Goal: Task Accomplishment & Management: Use online tool/utility

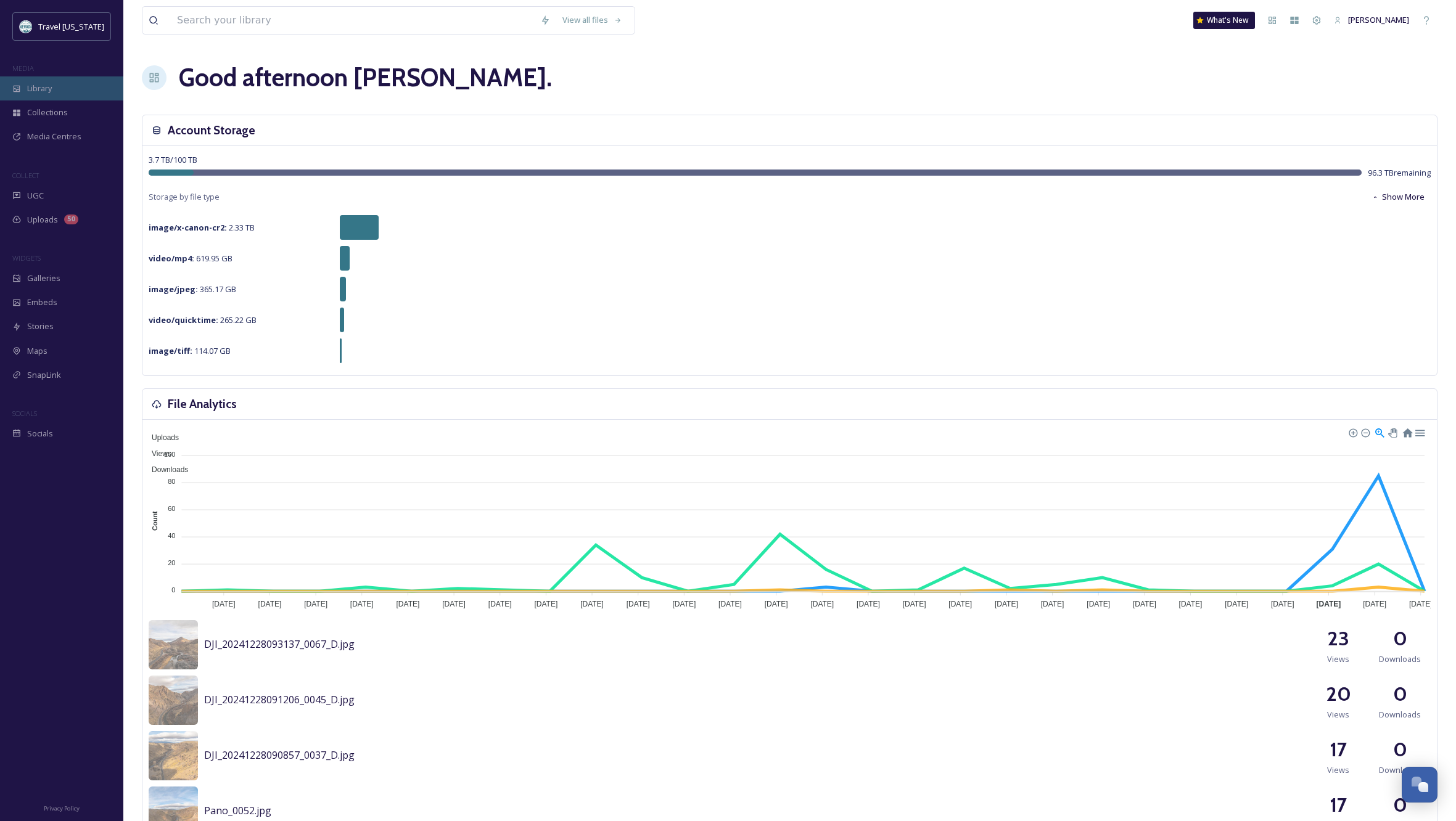
click at [39, 89] on span "Library" at bounding box center [39, 88] width 25 height 12
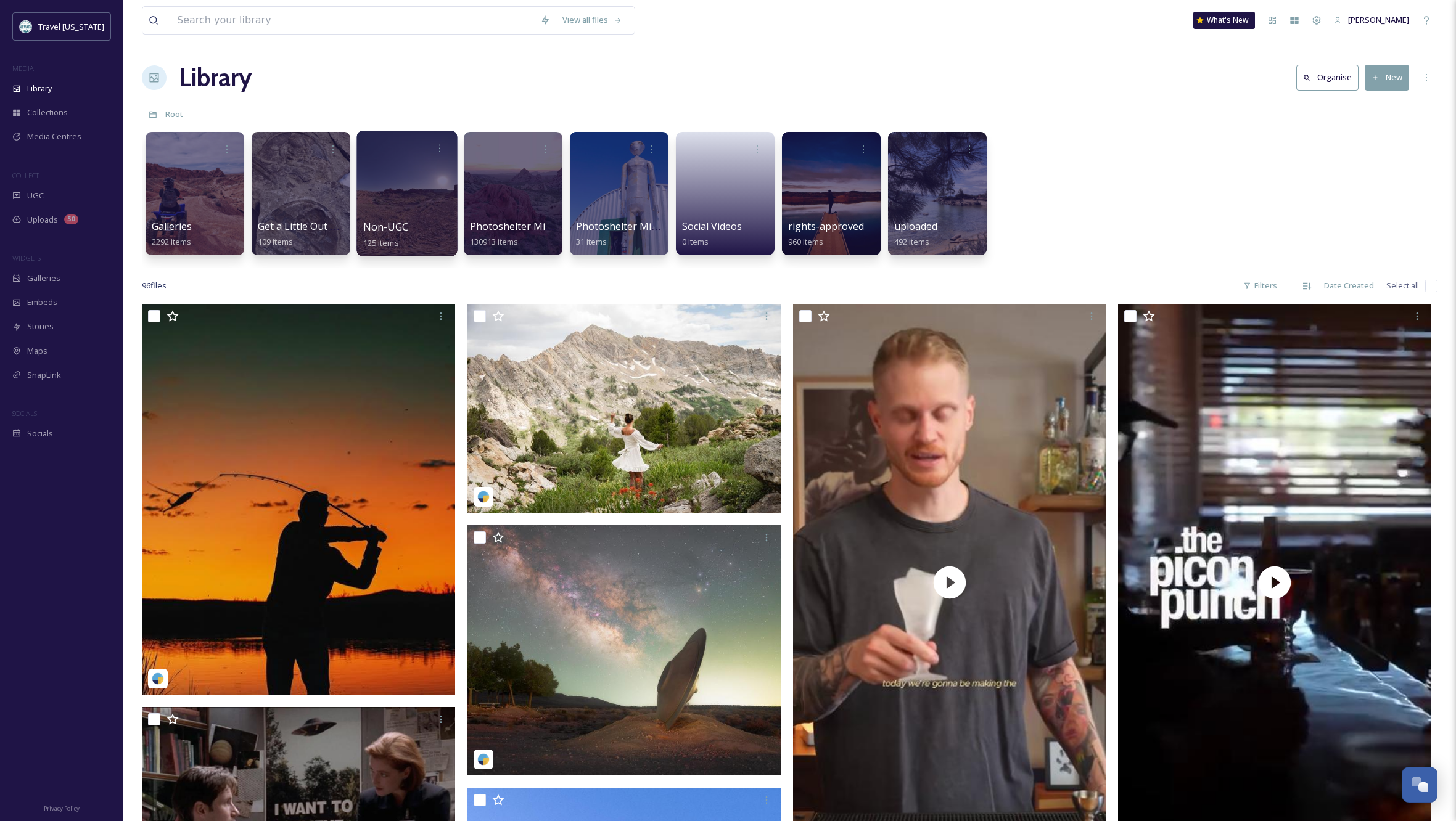
click at [420, 183] on div at bounding box center [407, 194] width 100 height 125
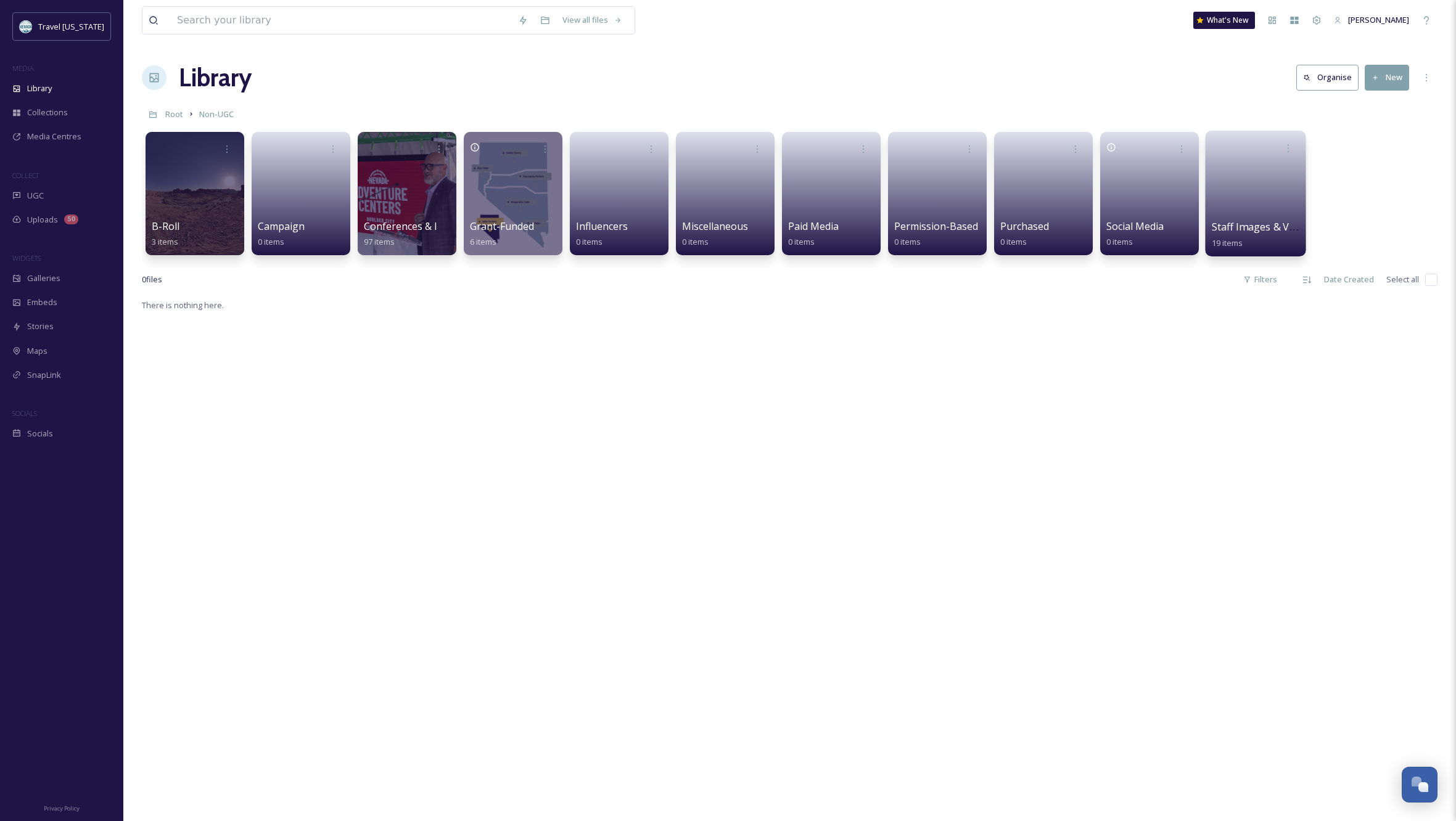
click at [1254, 188] on link at bounding box center [1256, 189] width 88 height 60
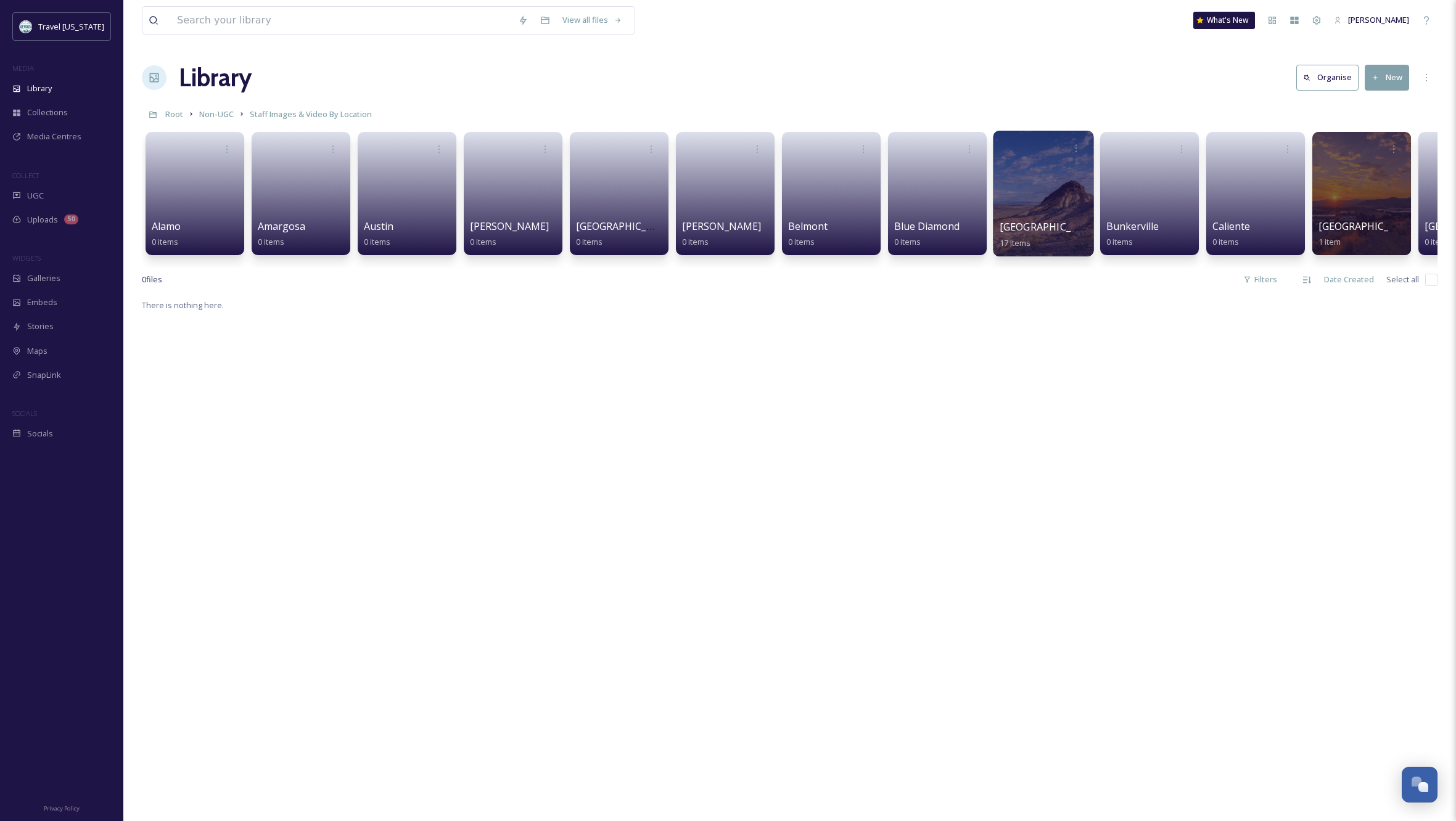
click at [1036, 198] on div at bounding box center [1044, 194] width 100 height 125
click at [1078, 145] on icon at bounding box center [1076, 148] width 10 height 10
click at [1057, 174] on span "Edit / Share" at bounding box center [1046, 176] width 43 height 13
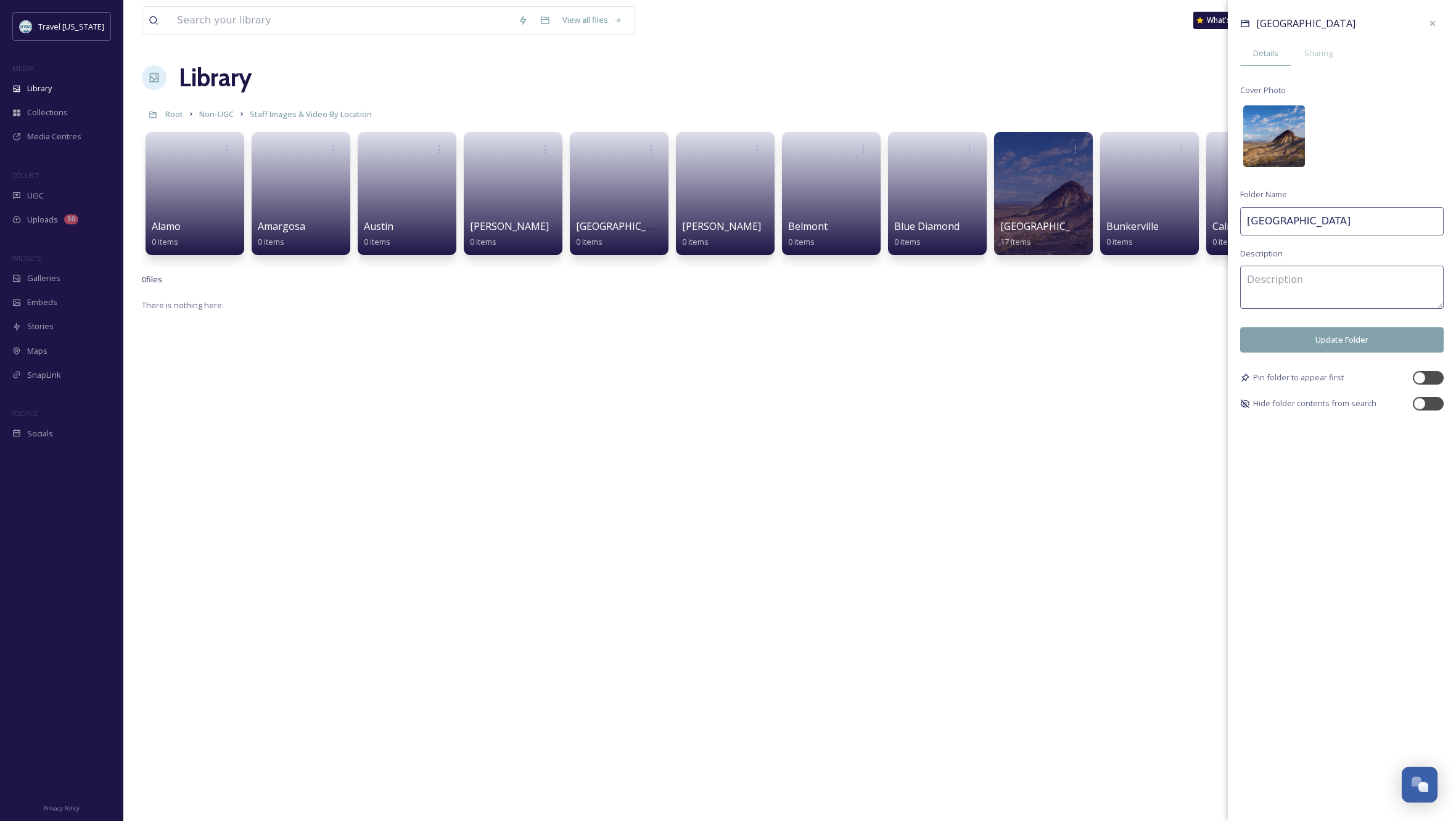
click at [1287, 137] on img at bounding box center [1274, 136] width 62 height 62
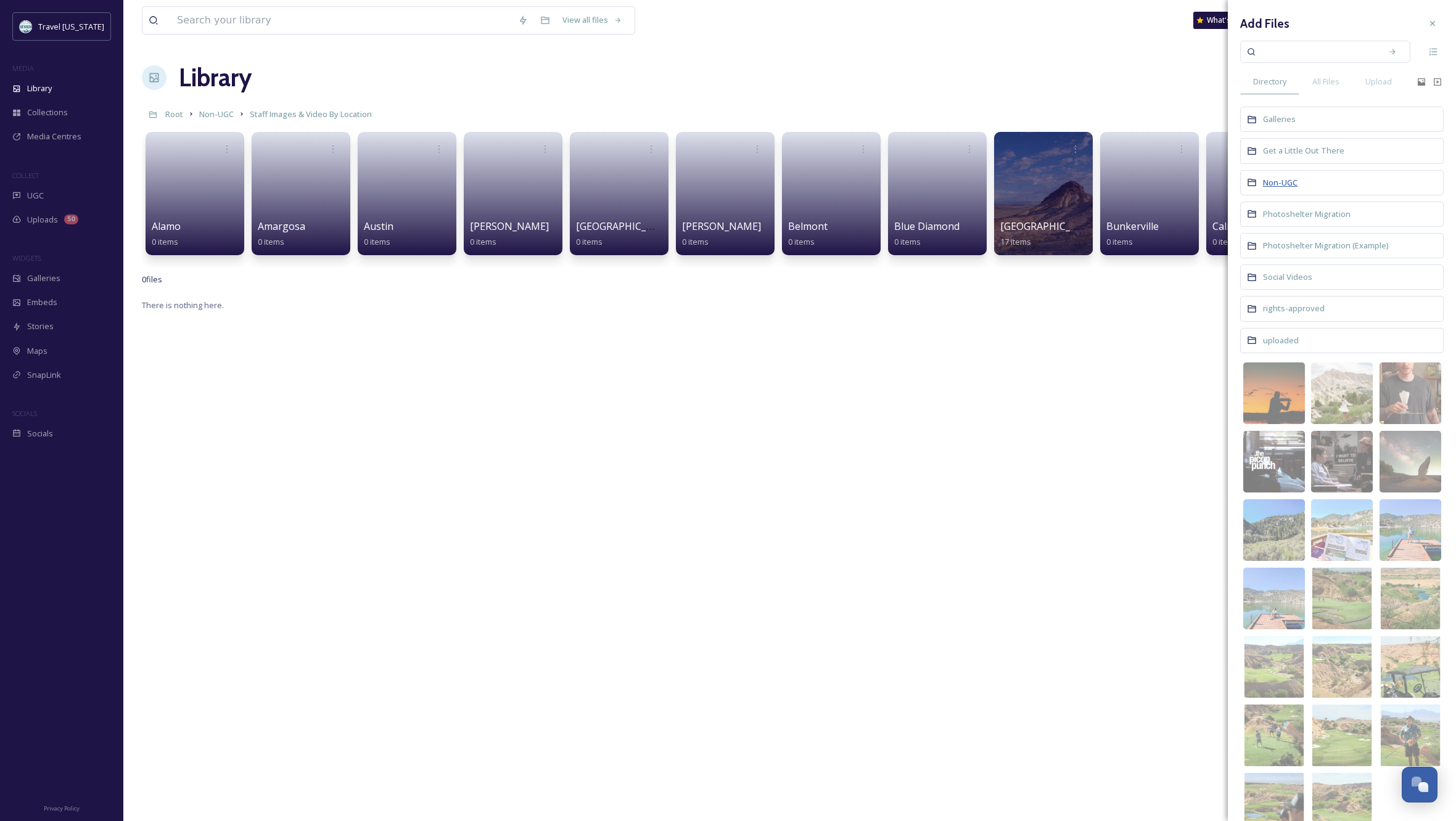
click at [1280, 181] on span "Non-UGC" at bounding box center [1280, 182] width 35 height 11
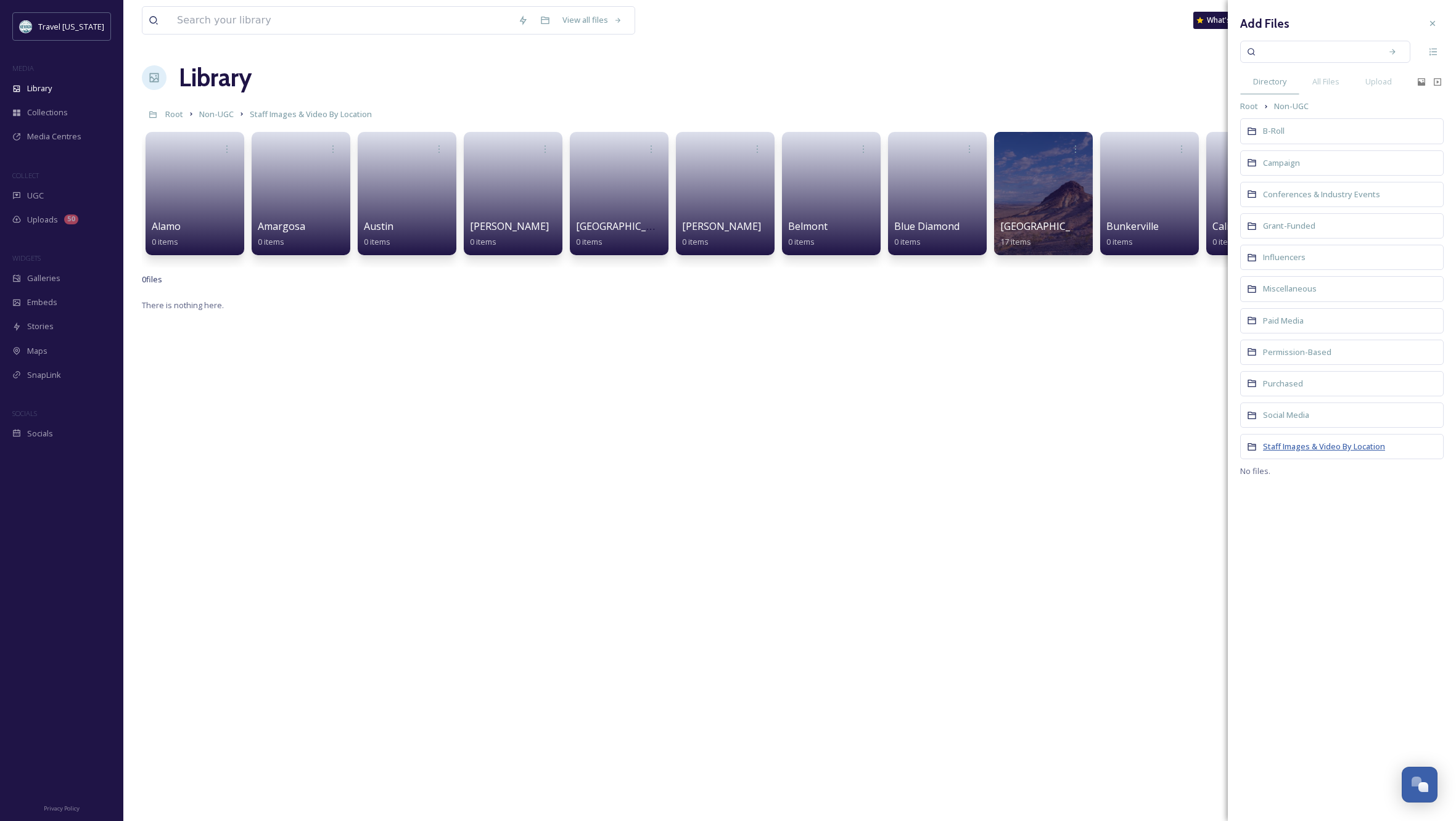
click at [1276, 441] on span "Staff Images & Video By Location" at bounding box center [1324, 446] width 122 height 11
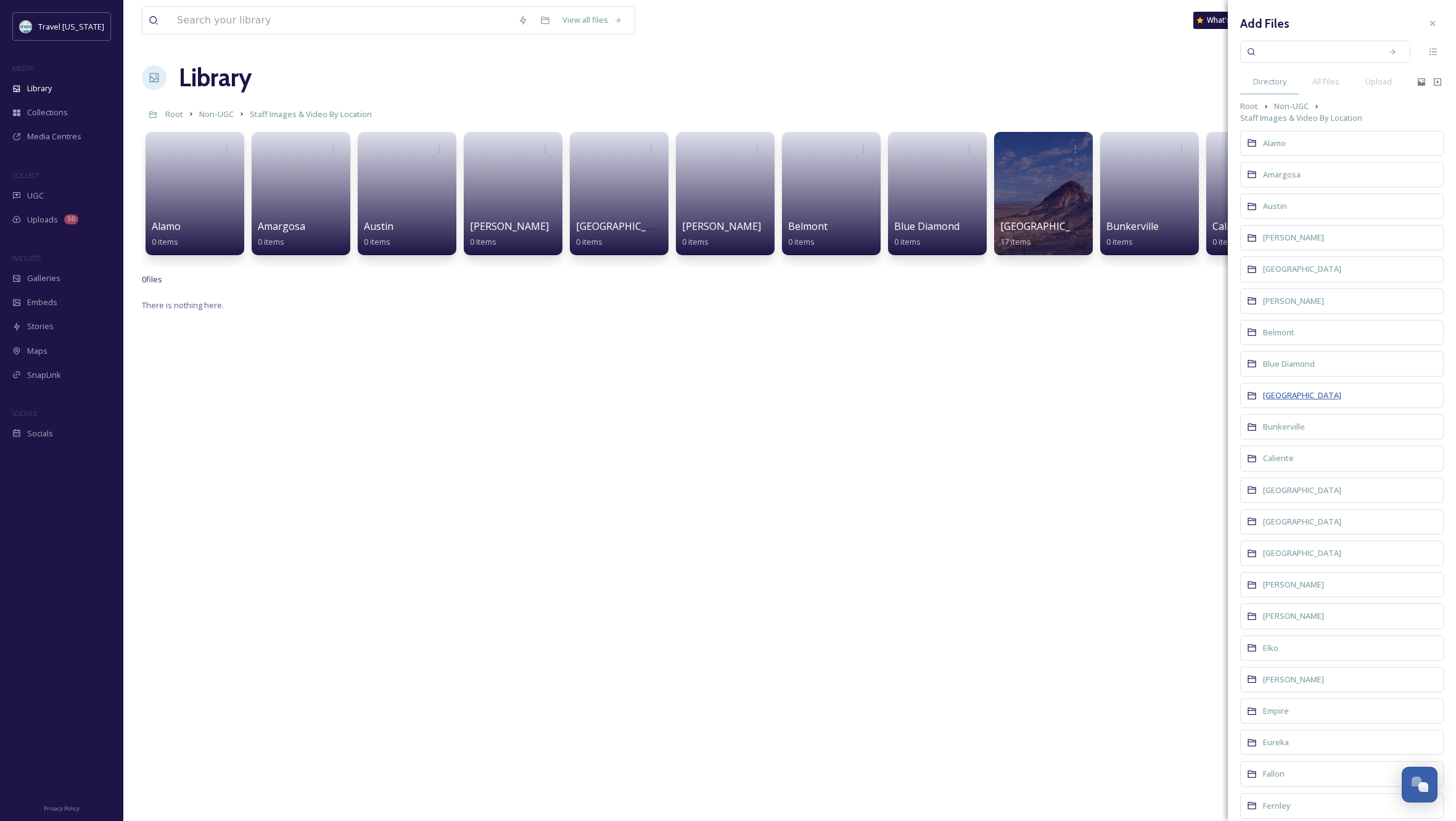
click at [1287, 397] on span "[GEOGRAPHIC_DATA]" at bounding box center [1302, 395] width 78 height 11
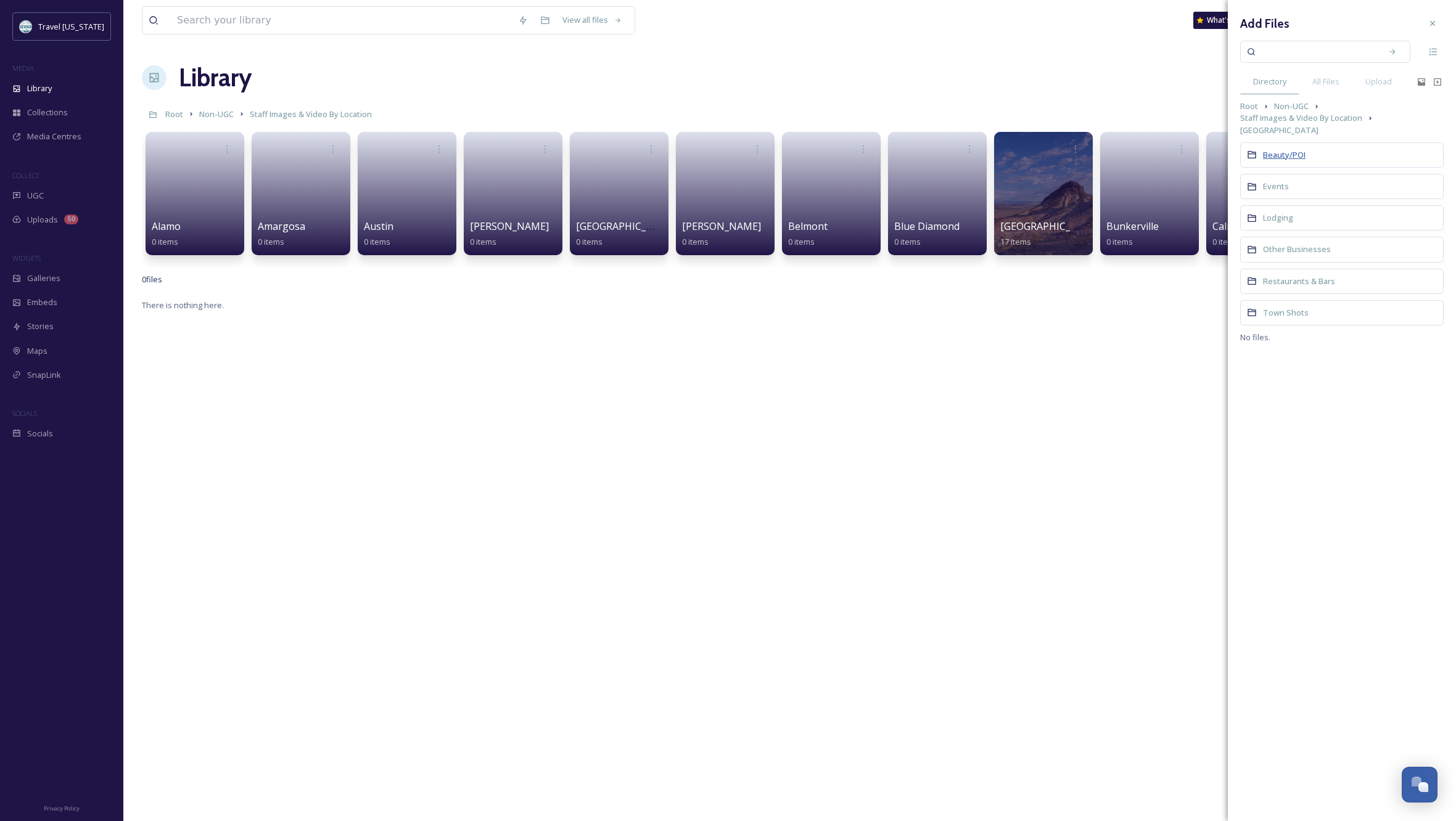
click at [1278, 150] on span "Beauty/POI" at bounding box center [1284, 155] width 42 height 11
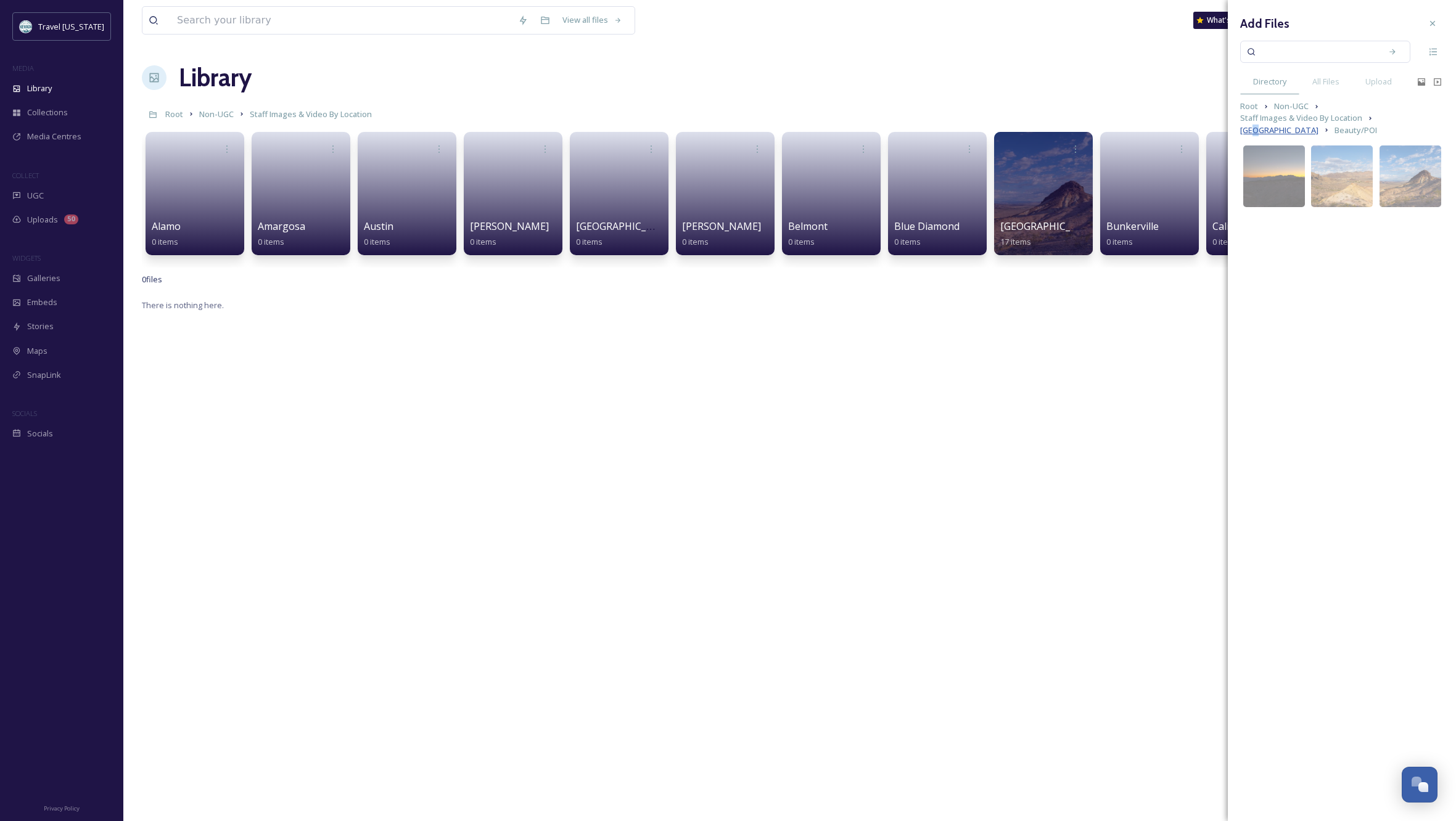
click at [1319, 125] on span "[GEOGRAPHIC_DATA]" at bounding box center [1279, 130] width 78 height 12
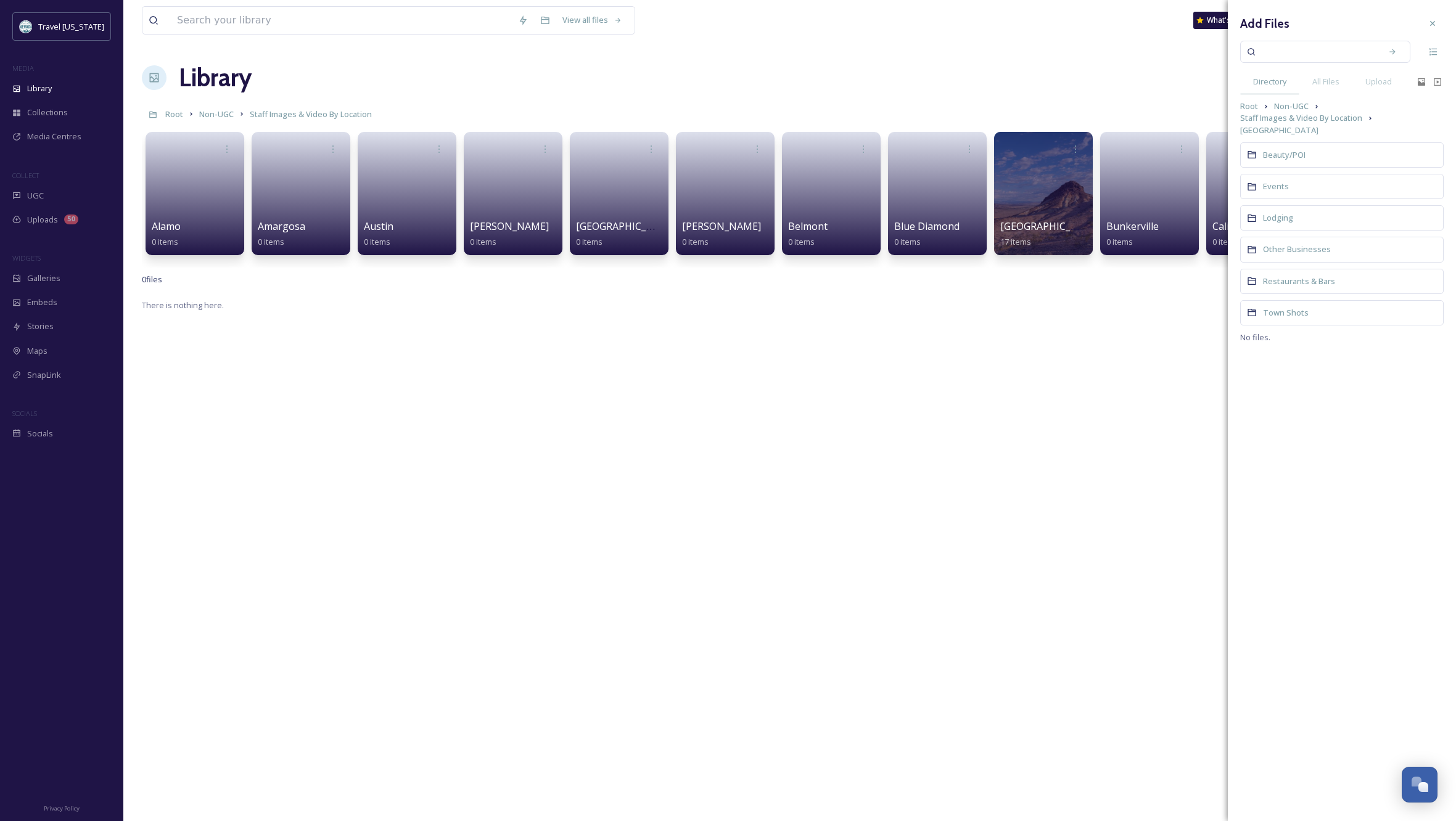
click at [1296, 300] on div "Town Shots" at bounding box center [1342, 313] width 204 height 25
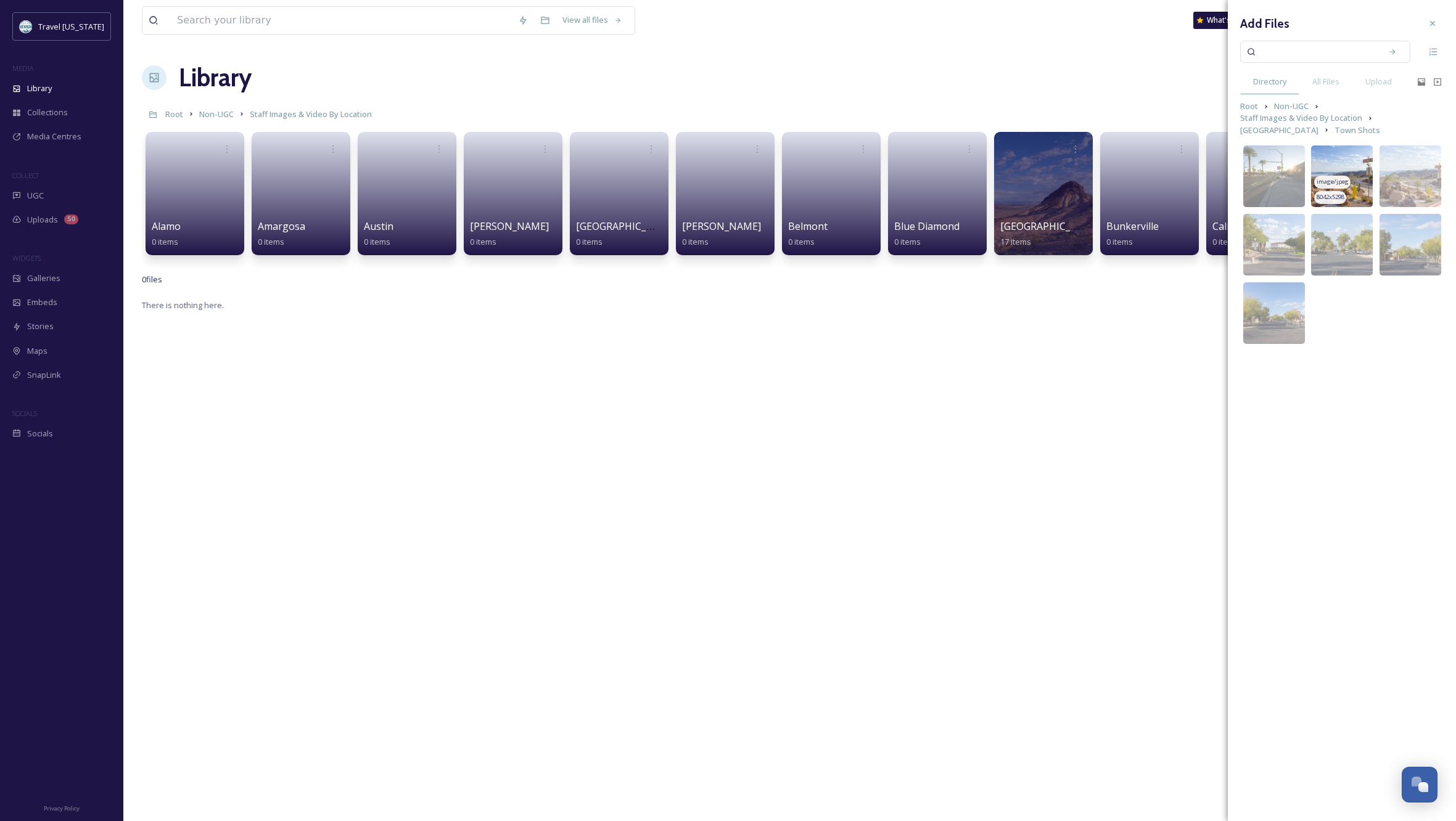
click at [1343, 168] on img at bounding box center [1342, 176] width 62 height 62
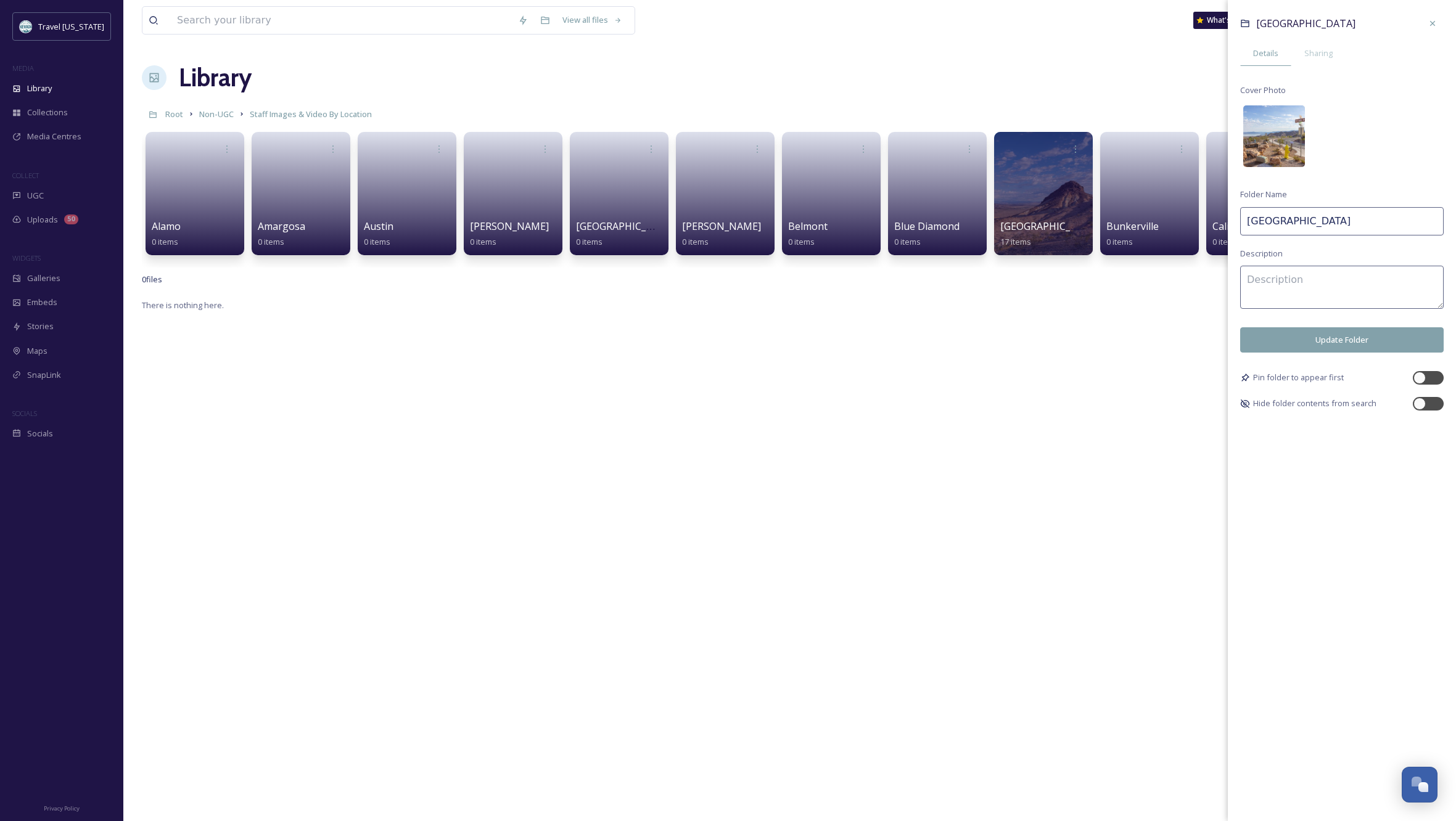
click at [1294, 135] on img at bounding box center [1274, 136] width 62 height 62
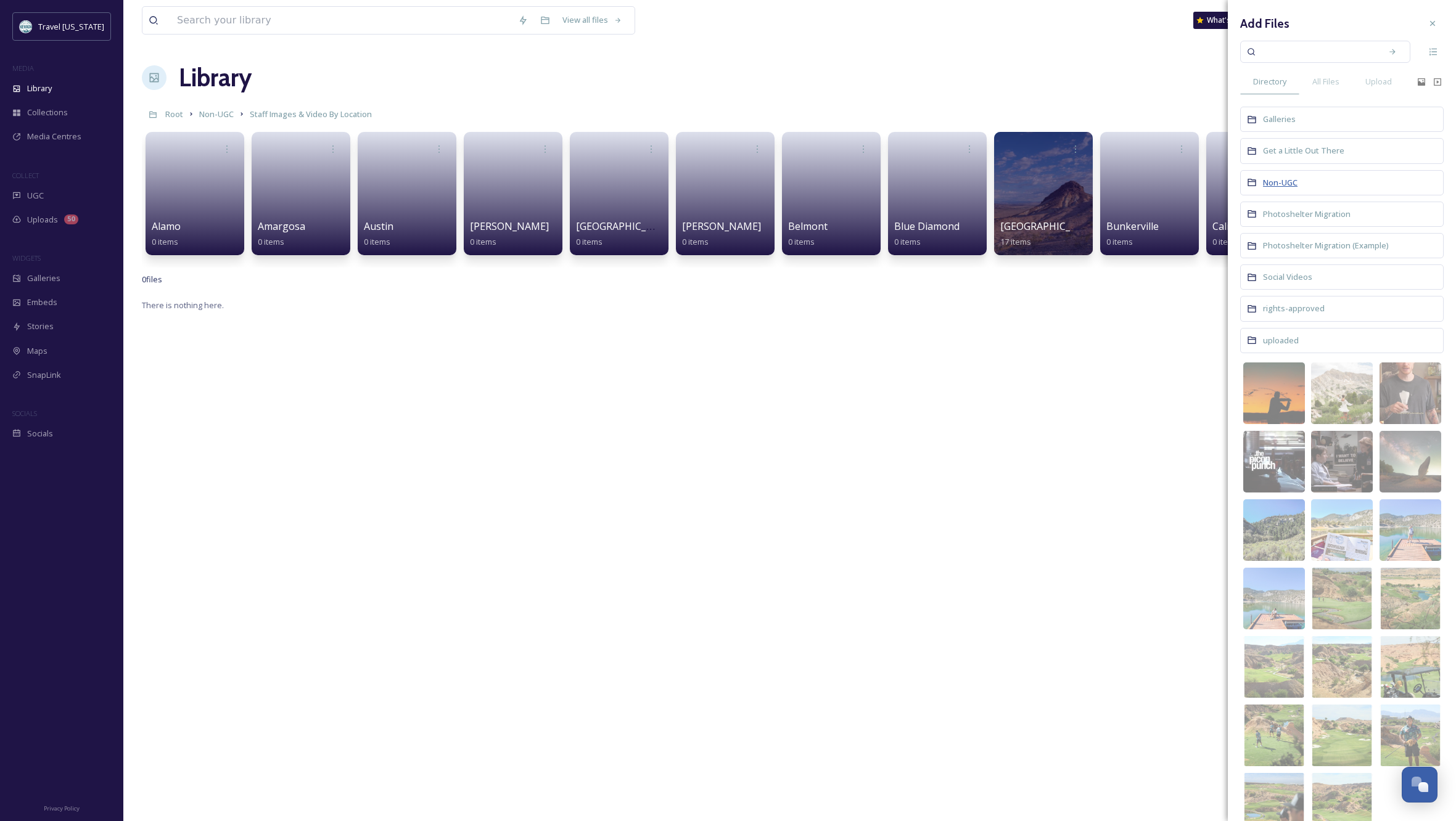
click at [1283, 179] on span "Non-UGC" at bounding box center [1280, 182] width 35 height 11
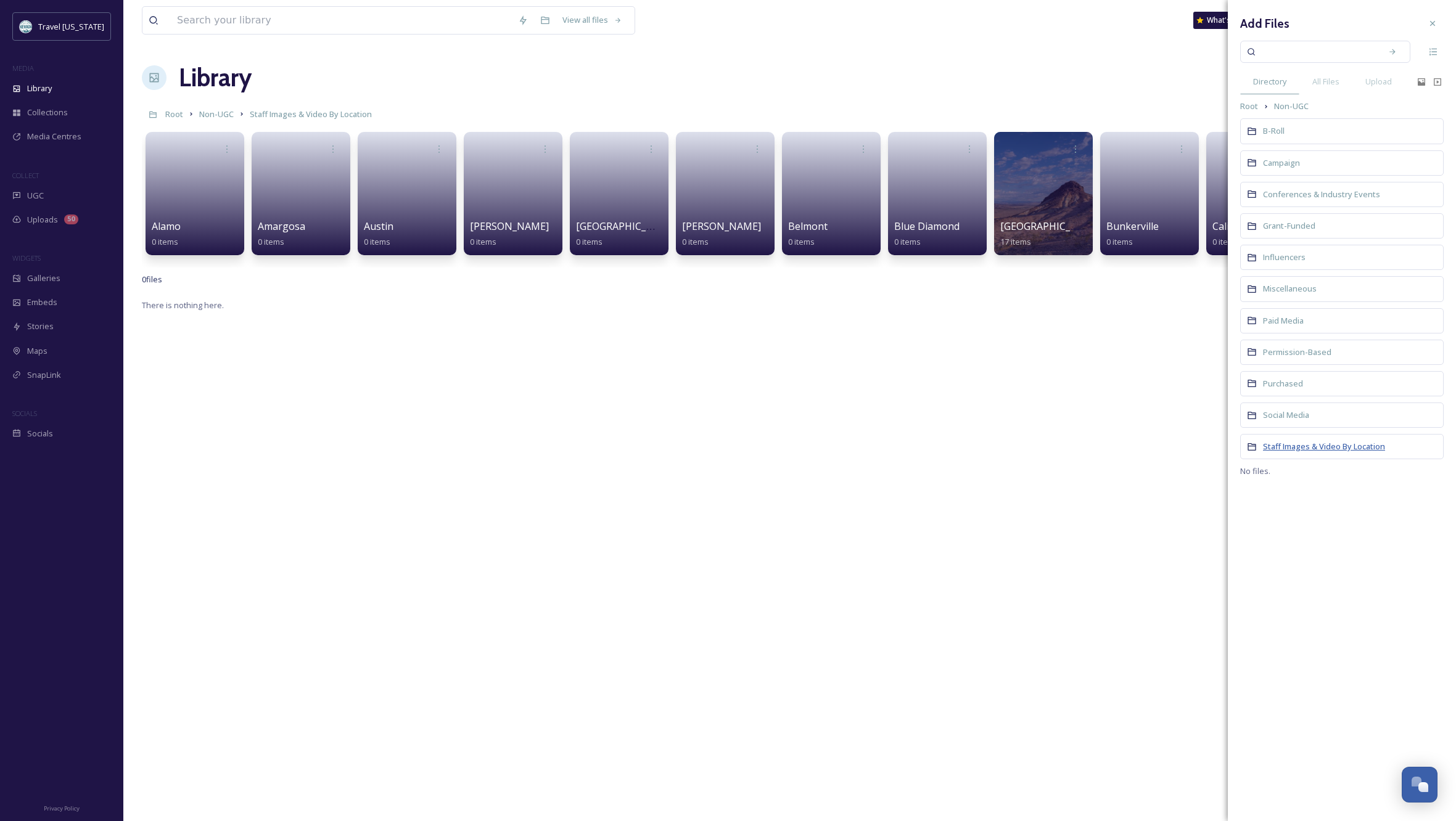
click at [1319, 441] on span "Staff Images & Video By Location" at bounding box center [1324, 446] width 122 height 11
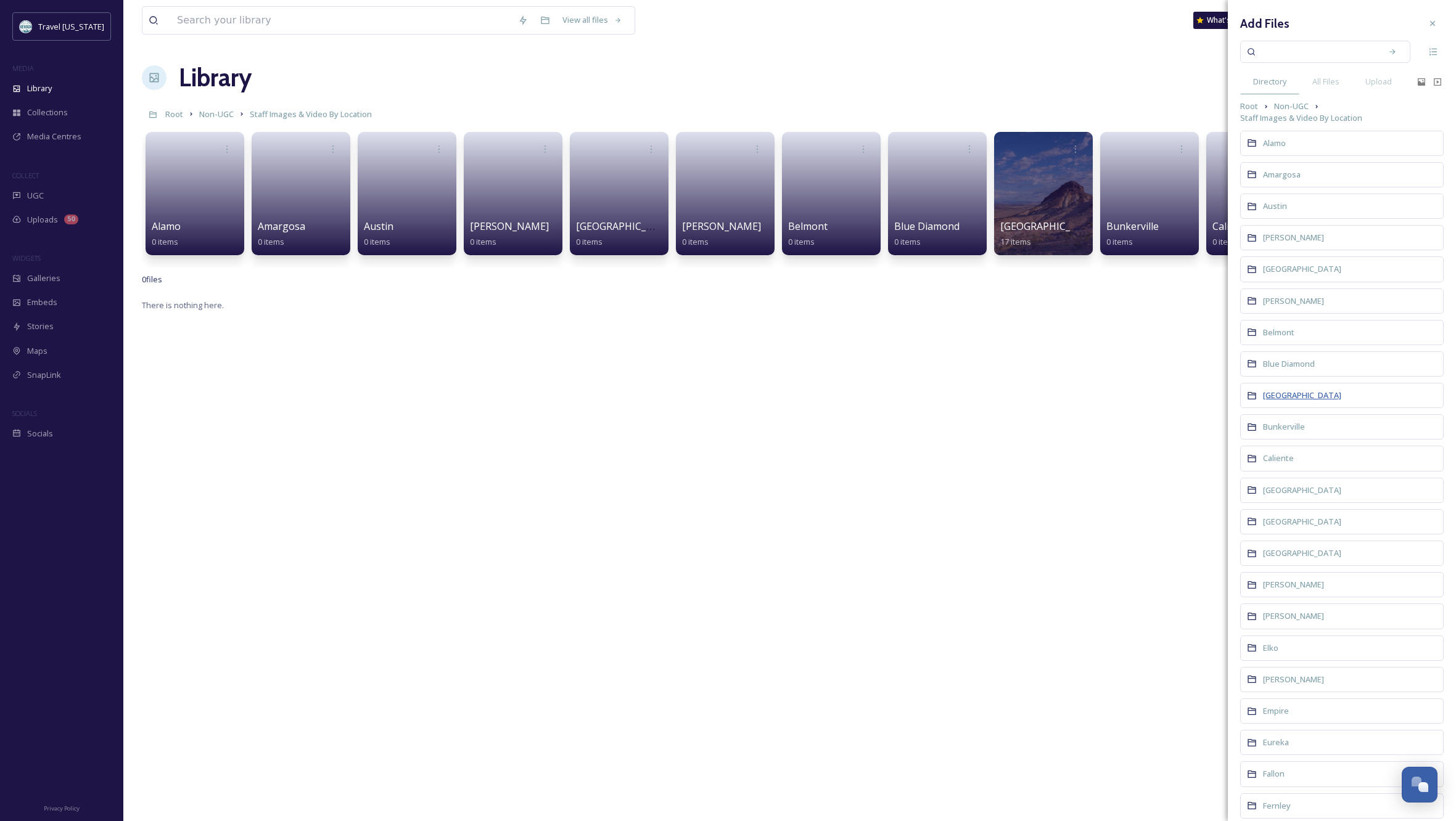
click at [1292, 398] on span "[GEOGRAPHIC_DATA]" at bounding box center [1302, 395] width 78 height 11
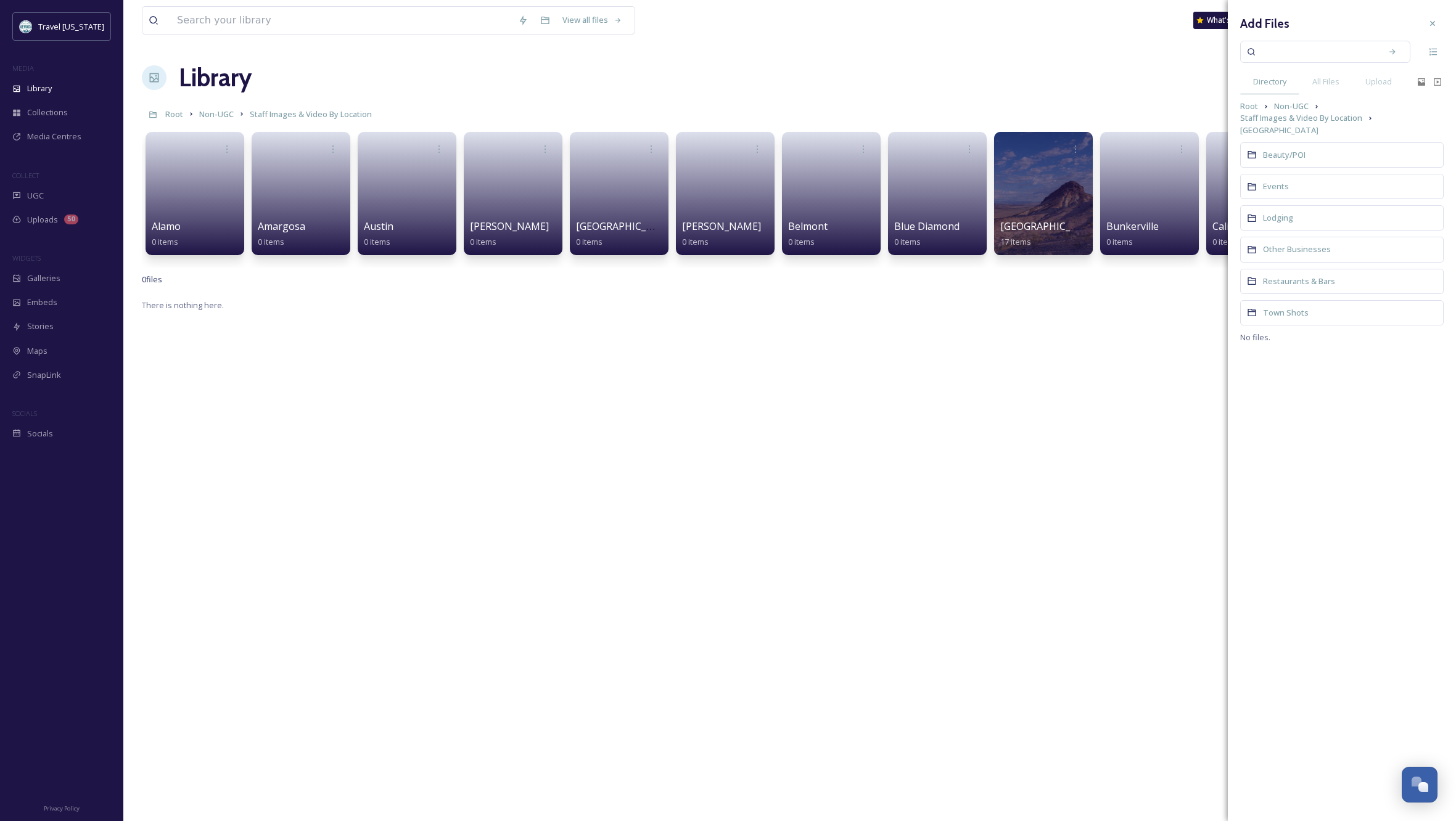
click at [1326, 300] on div "Town Shots" at bounding box center [1342, 313] width 204 height 25
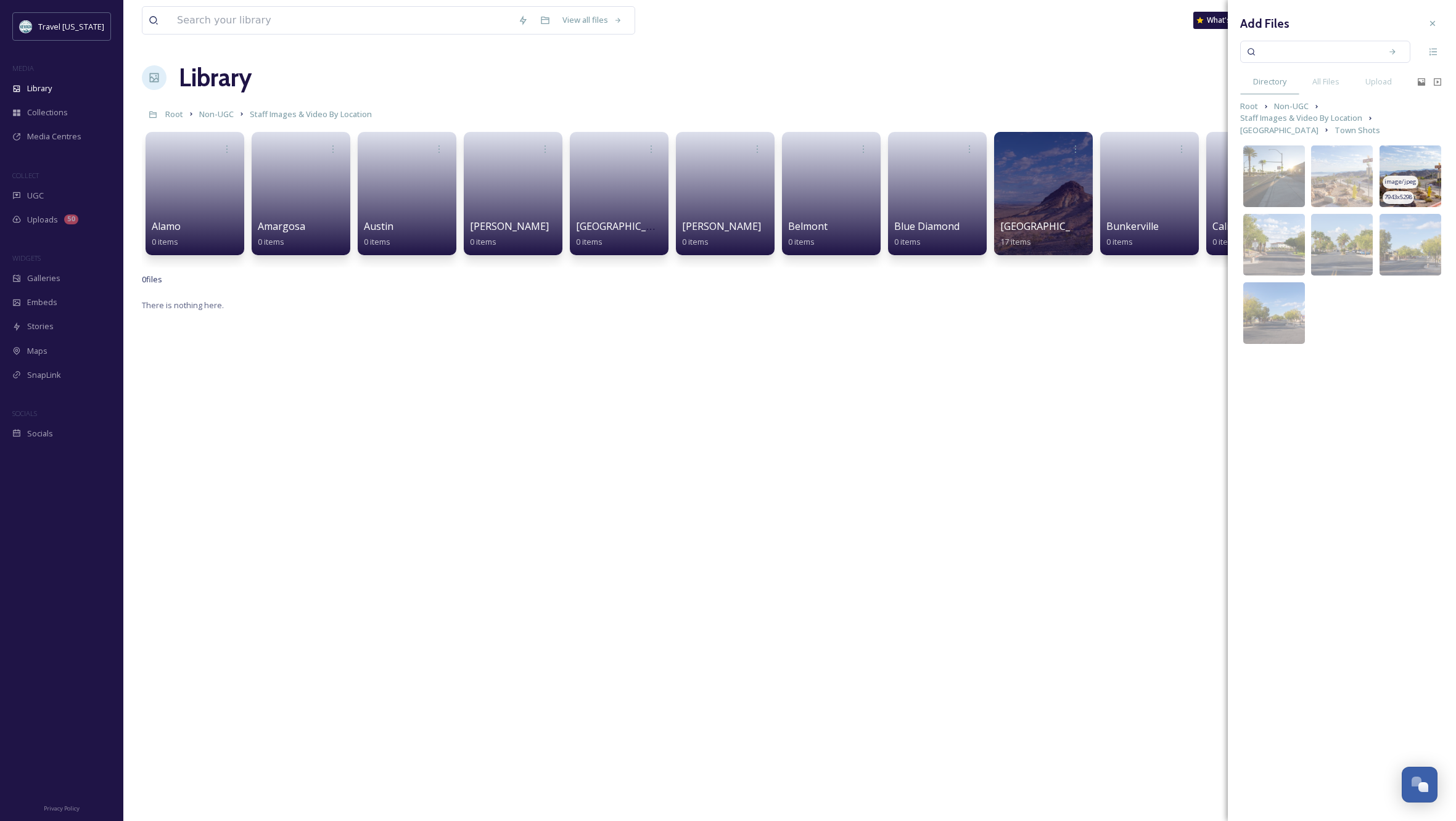
click at [1432, 167] on img at bounding box center [1410, 176] width 62 height 62
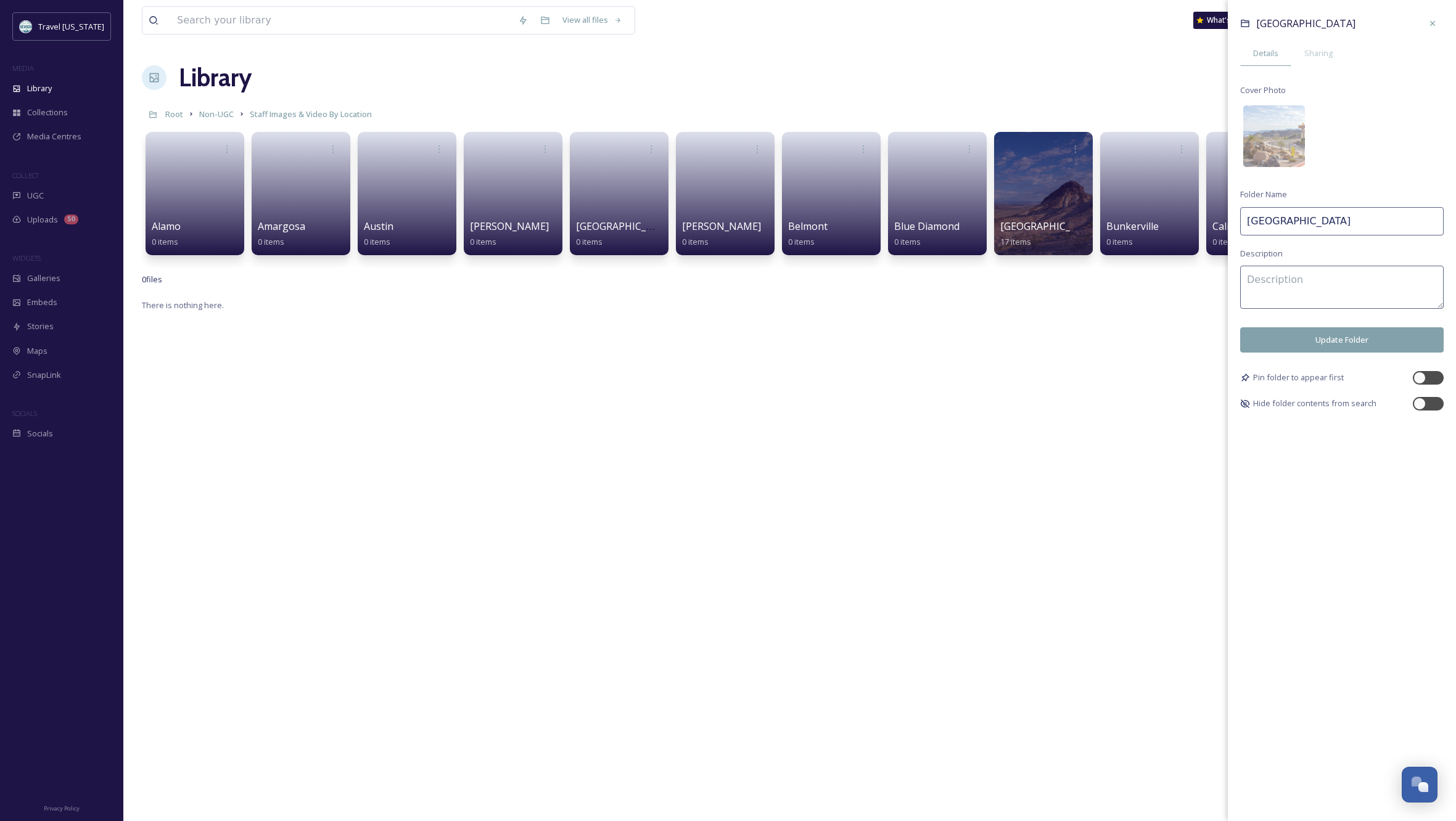
click at [1390, 345] on button "Update Folder" at bounding box center [1342, 340] width 204 height 25
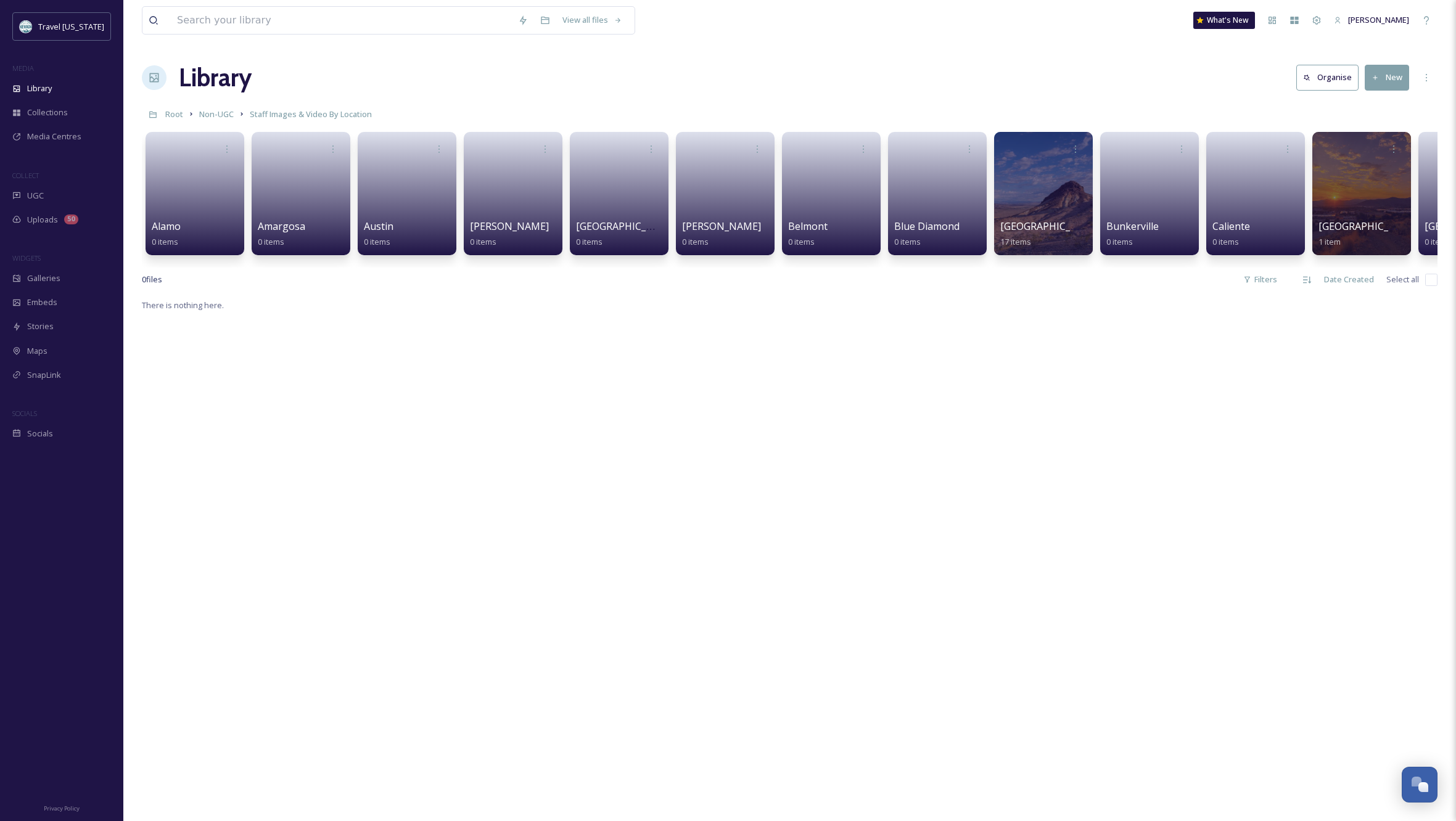
click at [1196, 419] on div "There is nothing here." at bounding box center [790, 708] width 1296 height 821
